Goal: Information Seeking & Learning: Check status

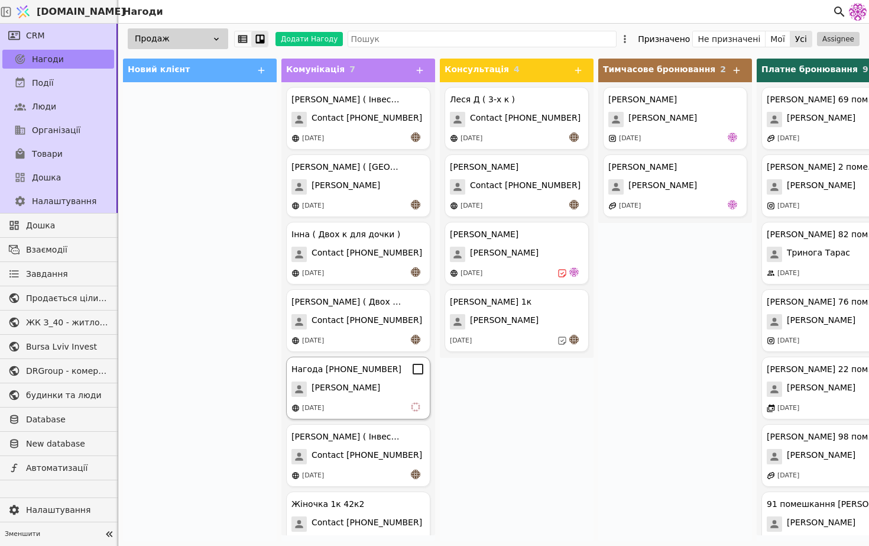
scroll to position [24, 0]
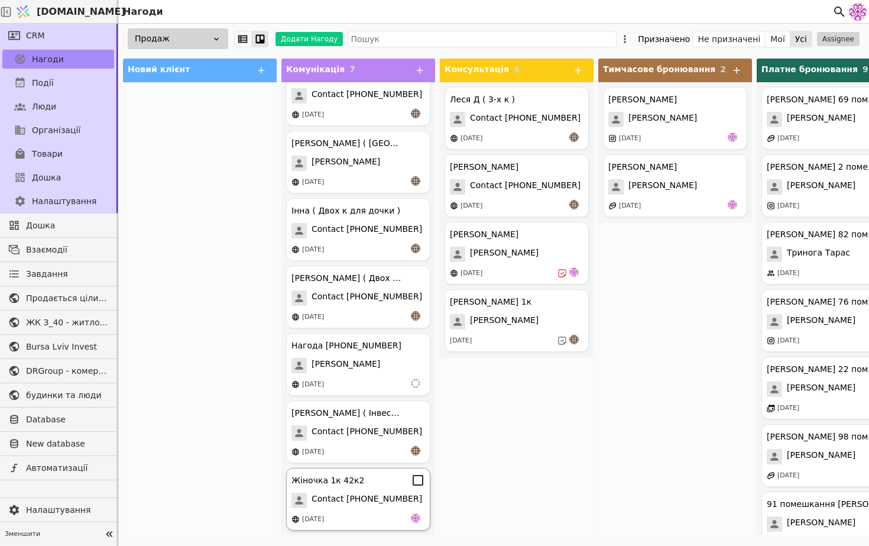
click at [387, 502] on span "Contact [PHONE_NUMBER]" at bounding box center [367, 499] width 111 height 15
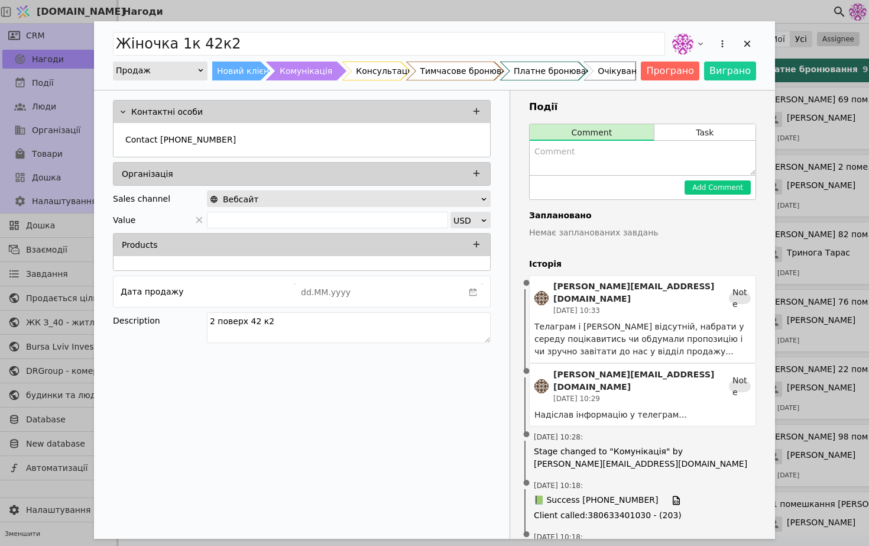
scroll to position [8, 0]
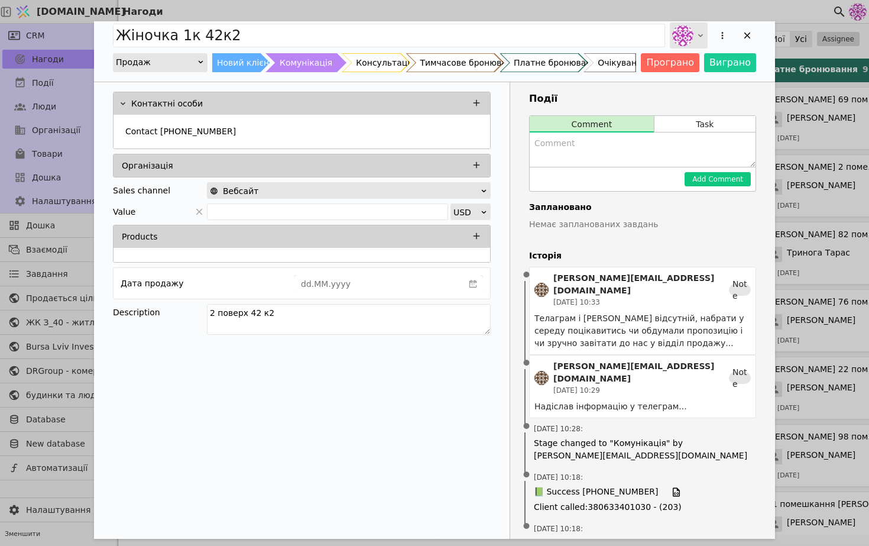
click at [694, 38] on div "Add Opportunity" at bounding box center [689, 35] width 38 height 26
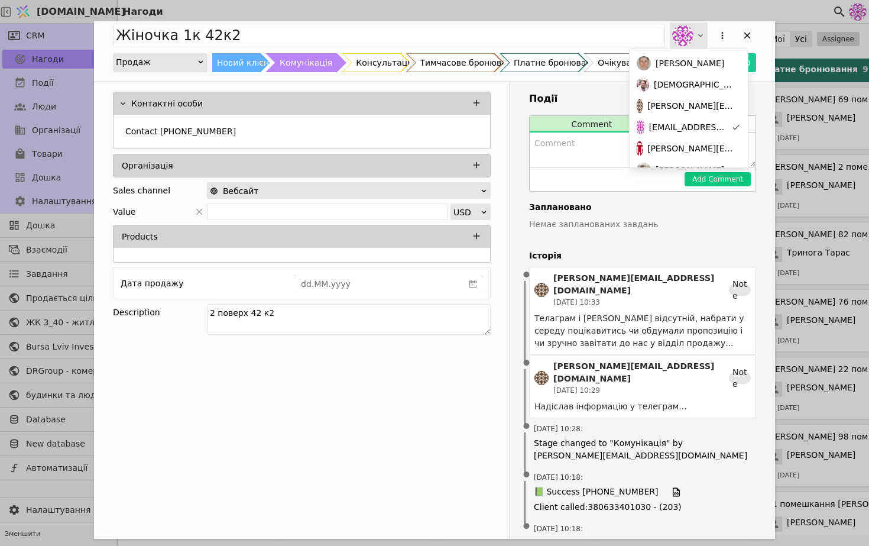
click at [695, 38] on div "Add Opportunity" at bounding box center [689, 35] width 38 height 26
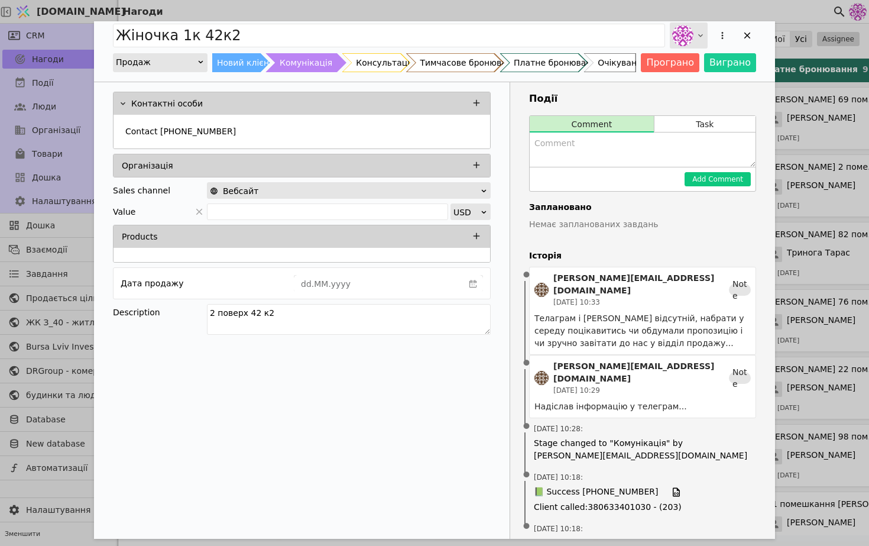
click at [695, 38] on div "Add Opportunity" at bounding box center [689, 35] width 38 height 26
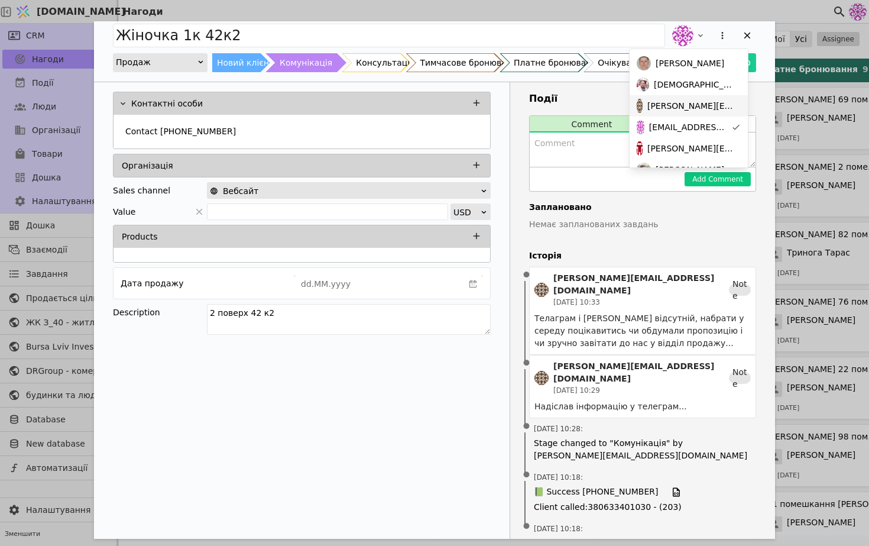
click at [701, 102] on span "[PERSON_NAME][EMAIL_ADDRESS][DOMAIN_NAME]" at bounding box center [691, 106] width 89 height 12
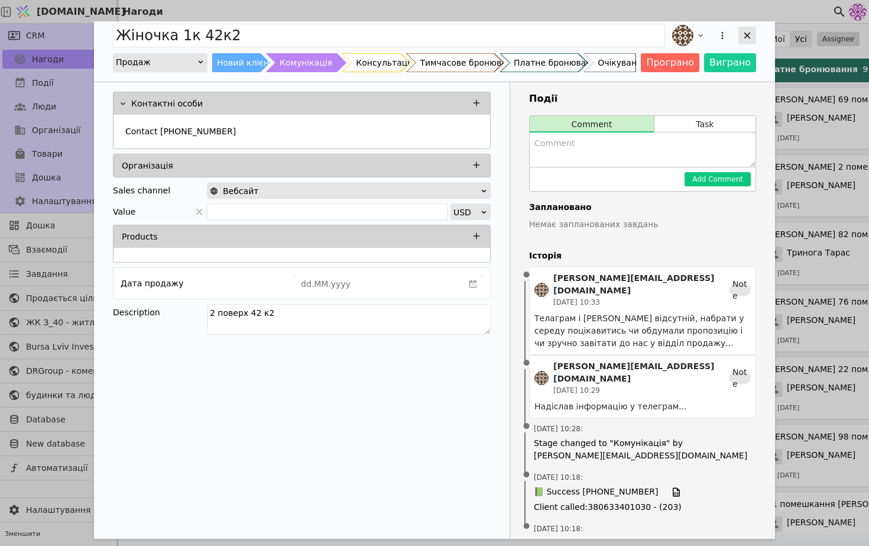
click at [747, 37] on icon "Add Opportunity" at bounding box center [747, 35] width 11 height 11
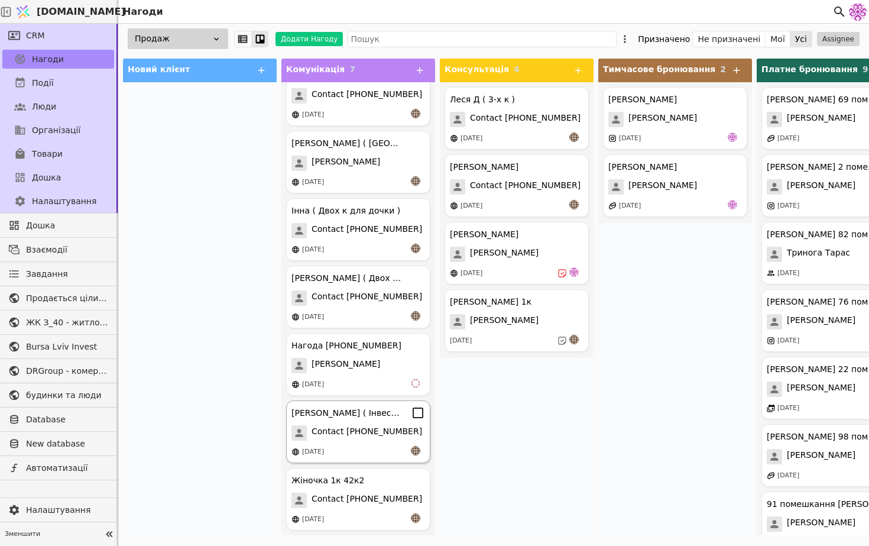
click at [384, 434] on span "Contact [PHONE_NUMBER]" at bounding box center [367, 432] width 111 height 15
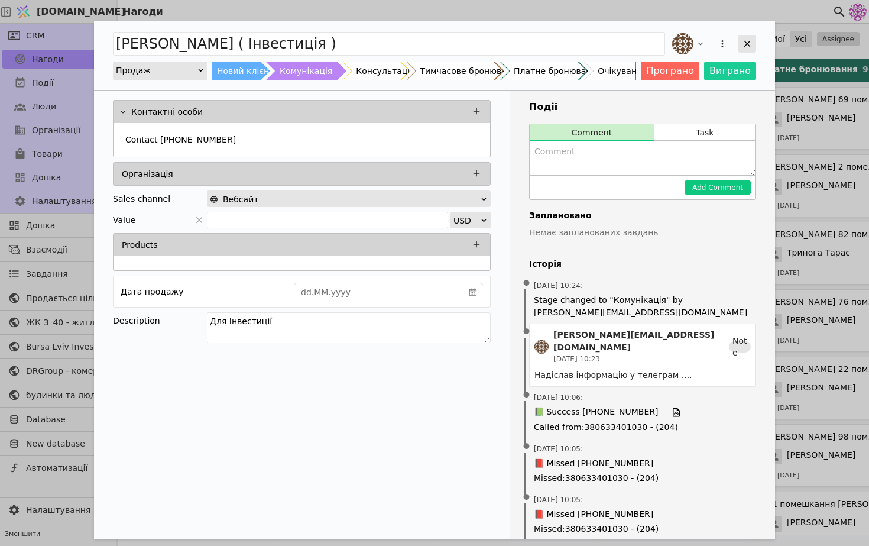
click at [744, 46] on icon "Add Opportunity" at bounding box center [747, 44] width 7 height 7
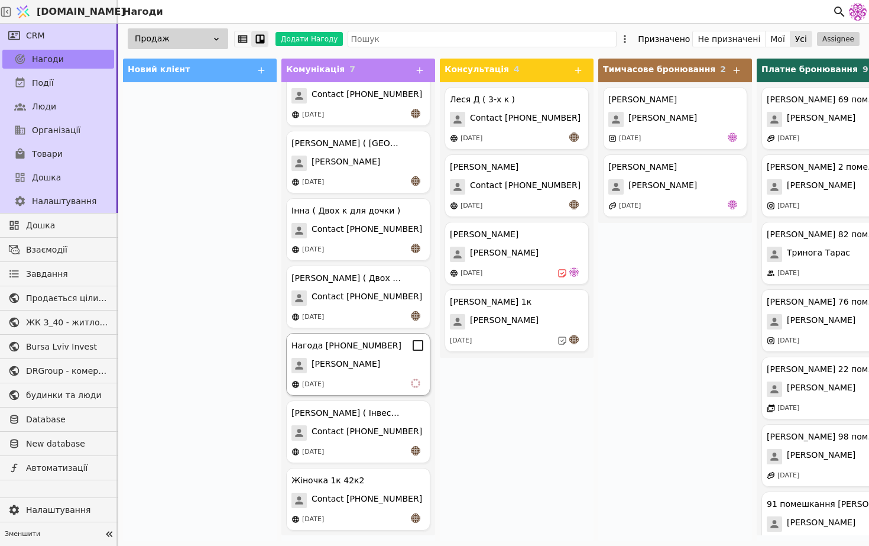
click at [352, 378] on div "[DATE]" at bounding box center [358, 384] width 134 height 12
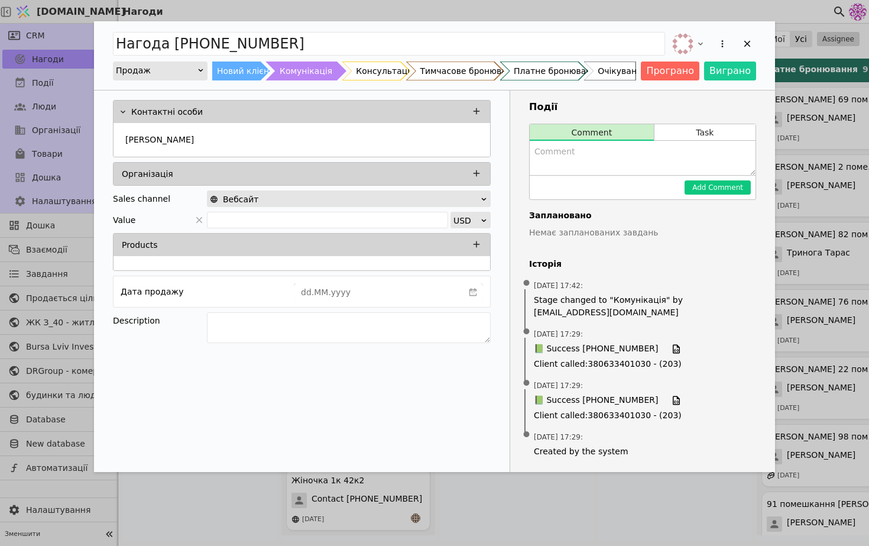
click at [756, 41] on div "Нагода [PHONE_NUMBER] Продаж Новий клієнт Комунікація Консультація Тимчасове бр…" at bounding box center [434, 55] width 681 height 69
click at [741, 43] on div "Add Opportunity" at bounding box center [747, 44] width 18 height 18
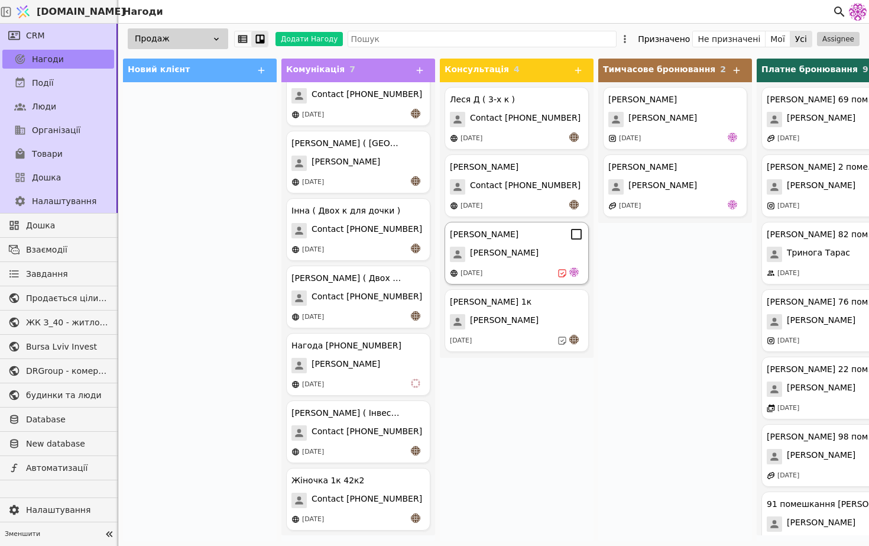
click at [517, 272] on div "[DATE]" at bounding box center [517, 273] width 134 height 12
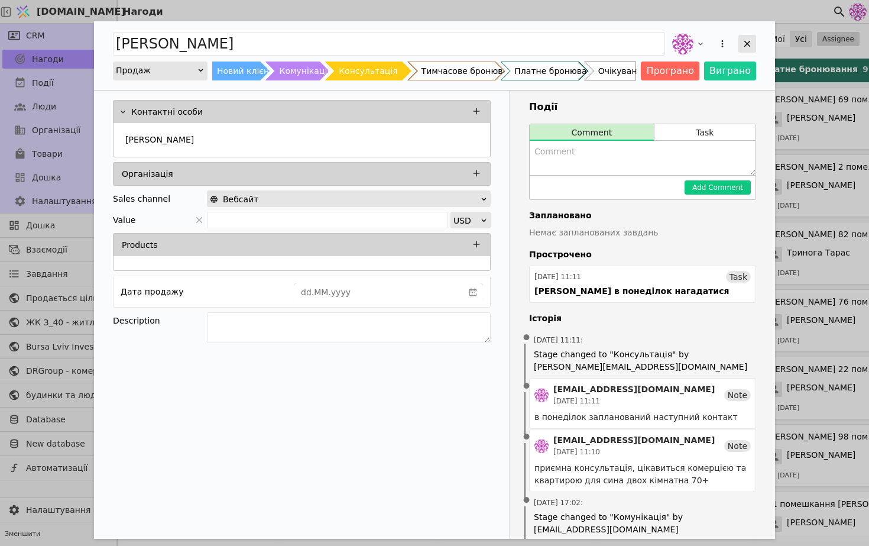
click at [747, 48] on icon "Add Opportunity" at bounding box center [747, 43] width 11 height 11
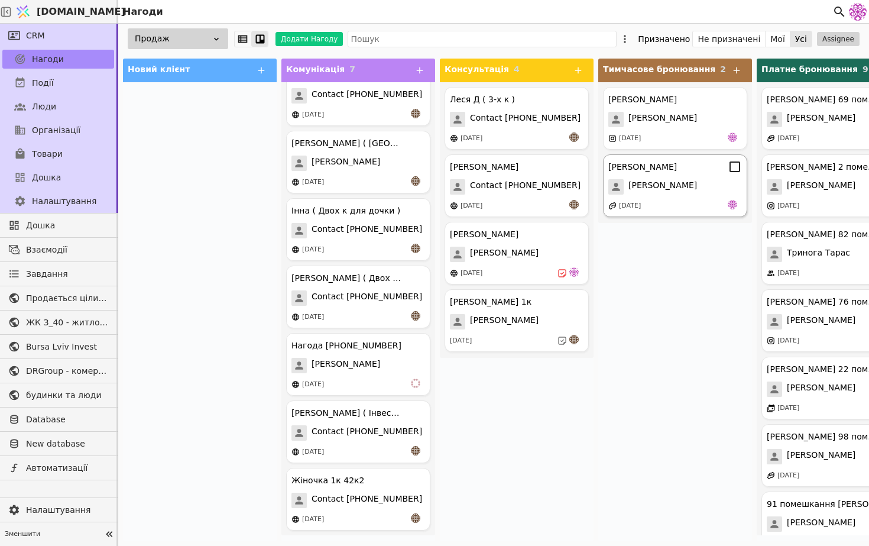
click at [662, 183] on span "[PERSON_NAME]" at bounding box center [662, 186] width 69 height 15
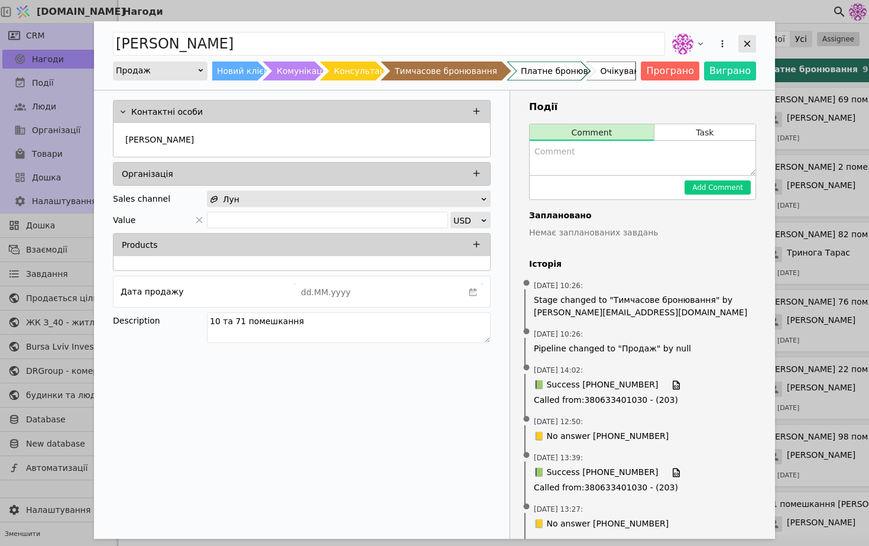
click at [747, 42] on icon "Add Opportunity" at bounding box center [747, 43] width 11 height 11
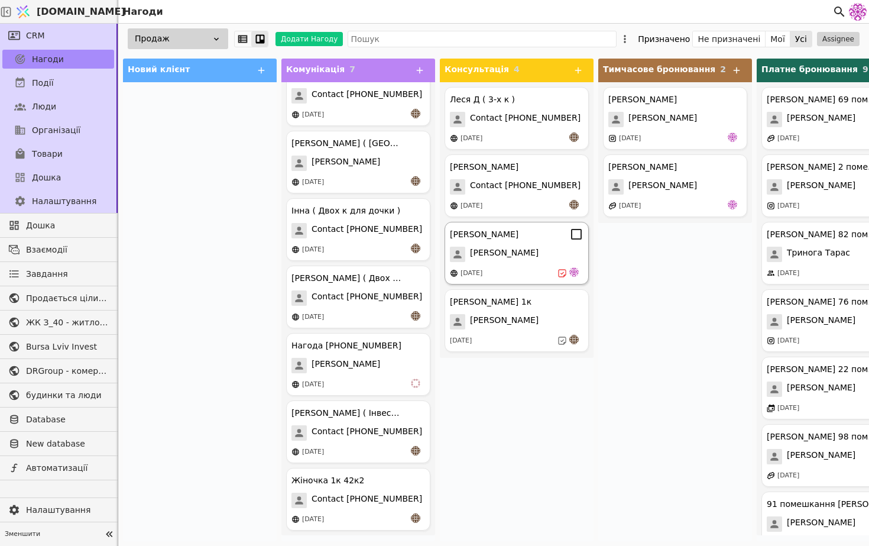
click at [489, 264] on div "[PERSON_NAME] [PERSON_NAME] [DATE]" at bounding box center [517, 253] width 144 height 63
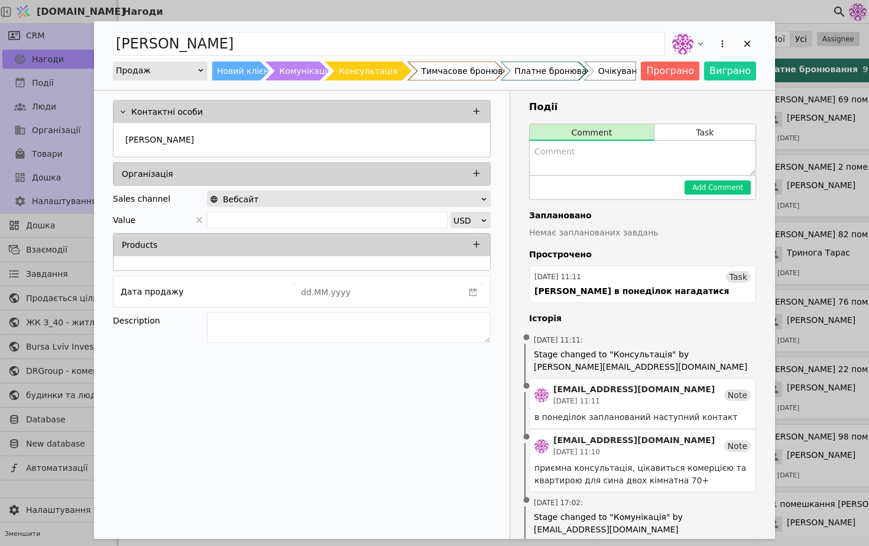
click at [867, 240] on div "[PERSON_NAME] Новий клієнт Комунікація Консультація Тимчасове бронювання Платне…" at bounding box center [434, 273] width 869 height 546
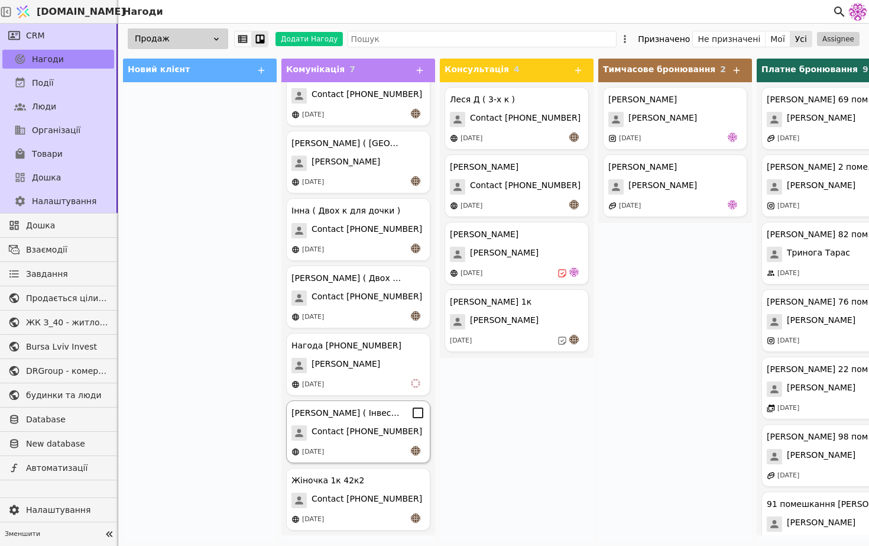
click at [368, 433] on span "Contact [PHONE_NUMBER]" at bounding box center [367, 432] width 111 height 15
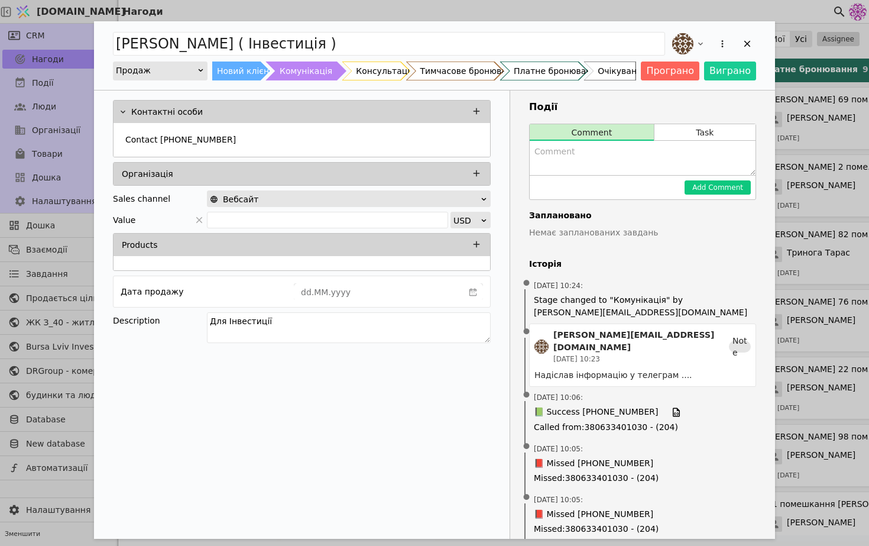
click at [825, 306] on div "[PERSON_NAME] ( Інвестиція ) Продаж Новий клієнт Комунікація Консультація Тимча…" at bounding box center [434, 273] width 869 height 546
